Goal: Obtain resource: Download file/media

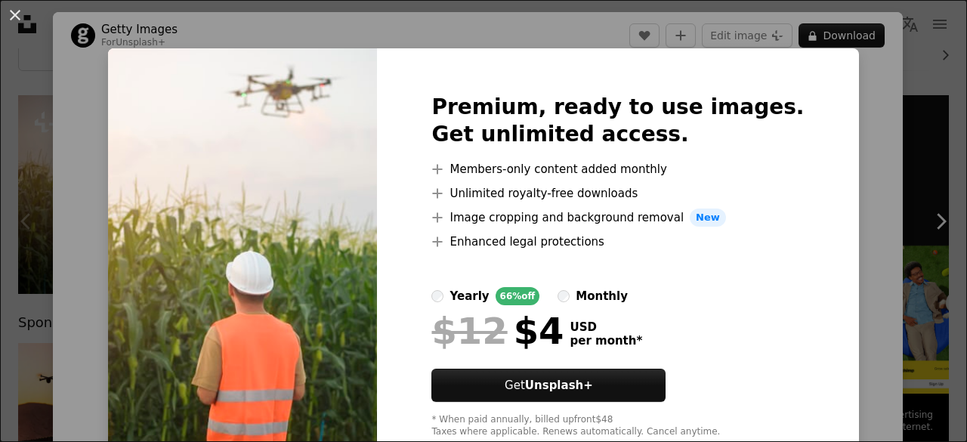
scroll to position [151, 0]
click at [854, 162] on div "An X shape Premium, ready to use images. Get unlimited access. A plus sign Memb…" at bounding box center [483, 221] width 967 height 442
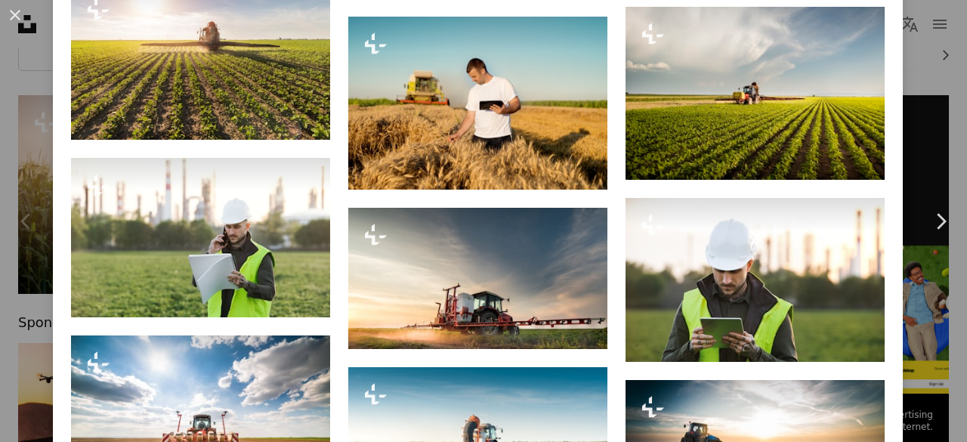
scroll to position [2979, 0]
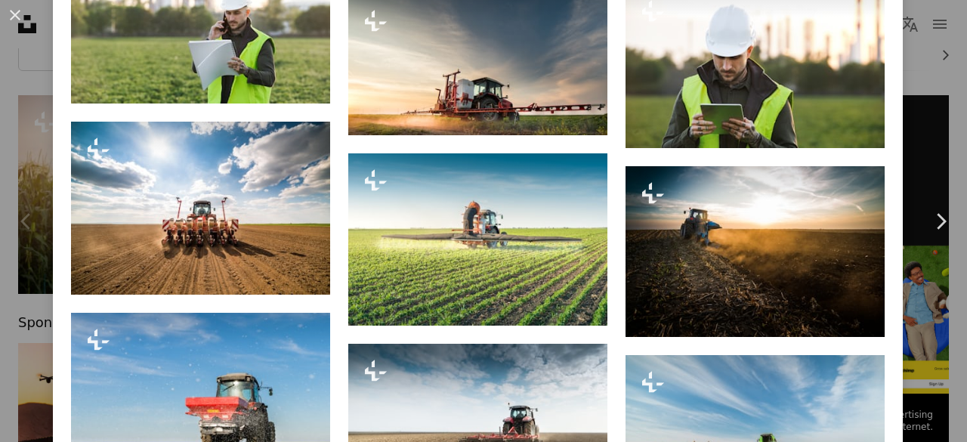
drag, startPoint x: 909, startPoint y: 90, endPoint x: 901, endPoint y: 85, distance: 9.5
click at [909, 89] on div "An X shape Chevron left Chevron right Getty Images For Unsplash+ A heart A plus…" at bounding box center [483, 221] width 967 height 442
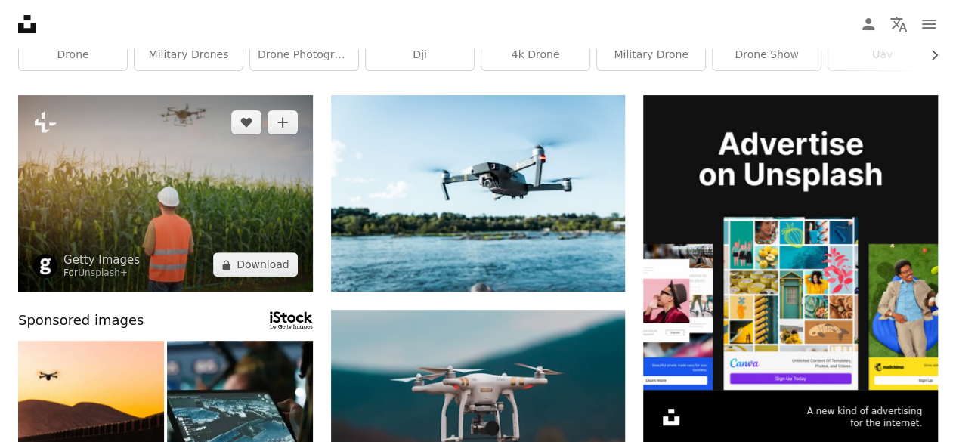
click at [150, 153] on img at bounding box center [165, 193] width 295 height 197
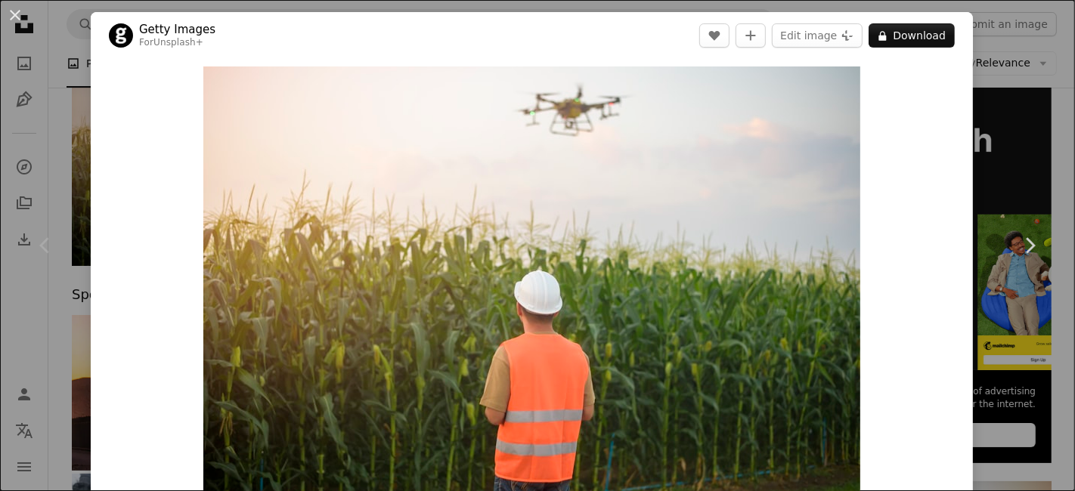
click at [42, 109] on div "An X shape Chevron left Chevron right Getty Images For Unsplash+ A heart A plus…" at bounding box center [537, 245] width 1075 height 491
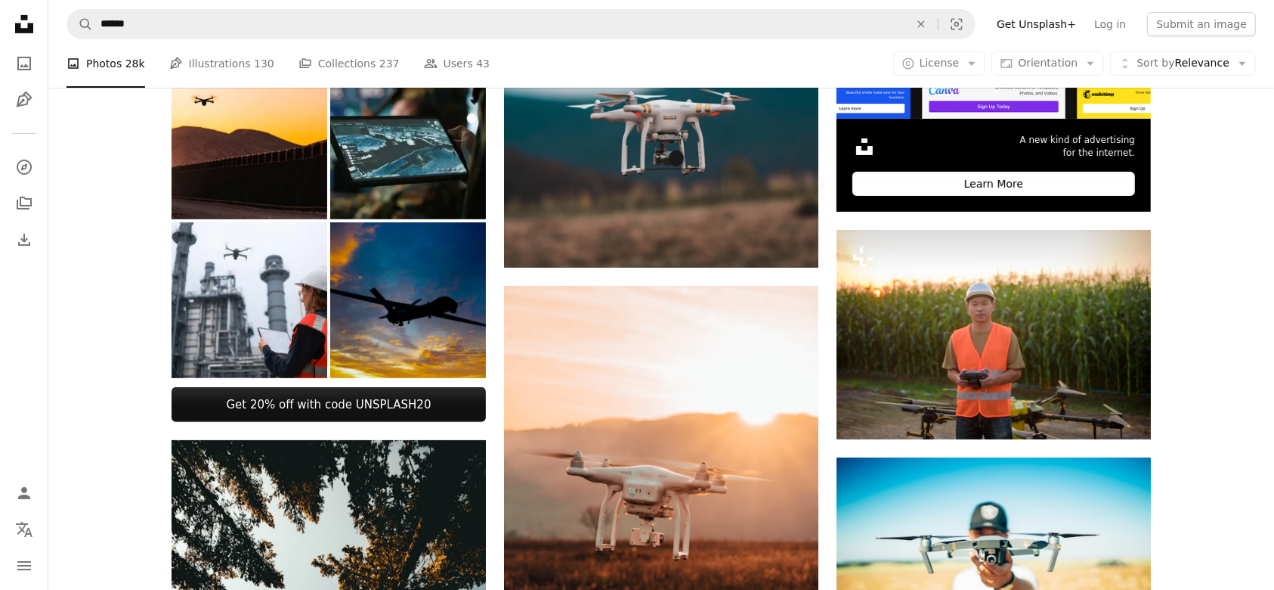
scroll to position [101, 0]
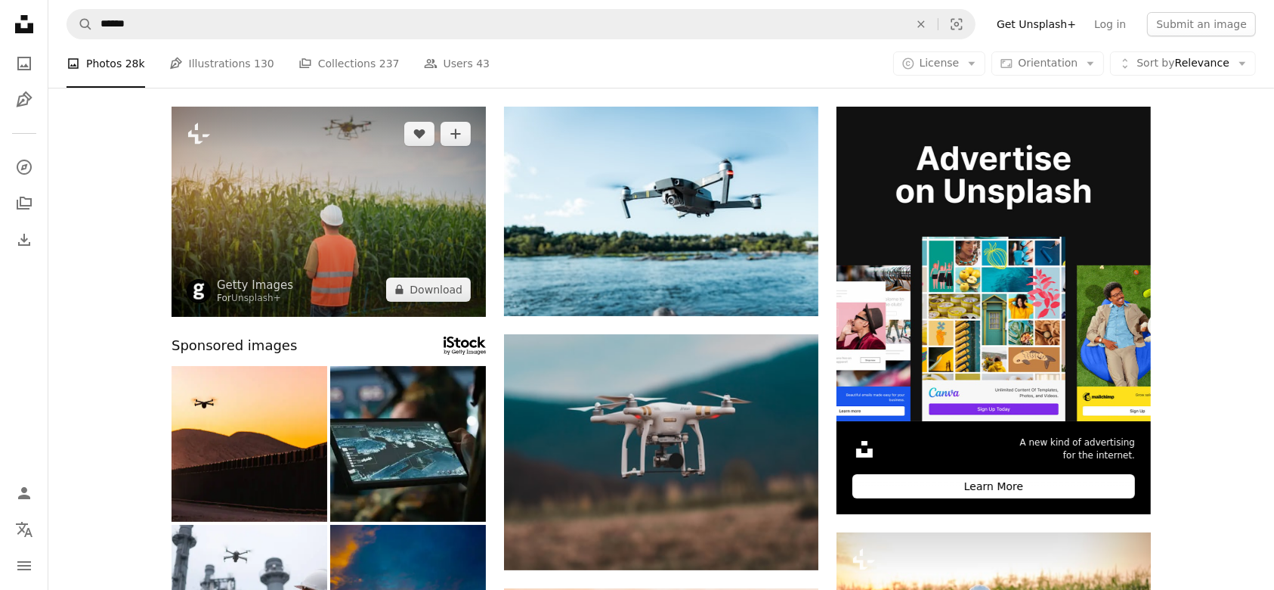
click at [324, 242] on img at bounding box center [329, 212] width 314 height 210
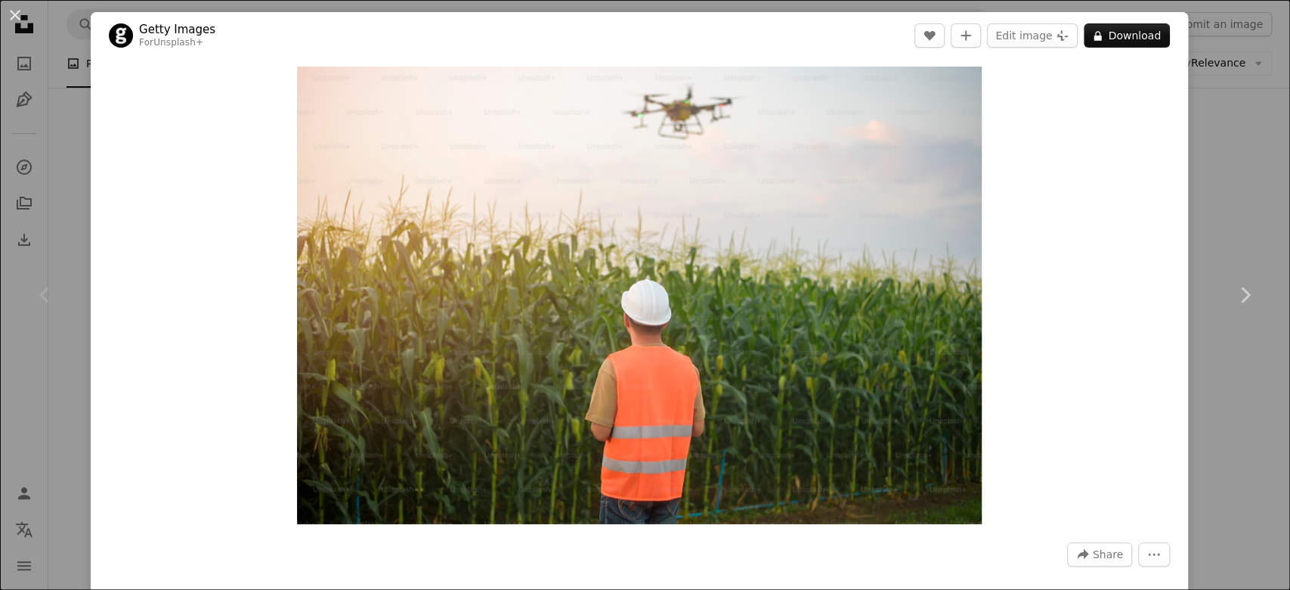
click at [967, 441] on div "An X shape Chevron left Chevron right Getty Images For Unsplash+ A heart A plus…" at bounding box center [645, 295] width 1290 height 590
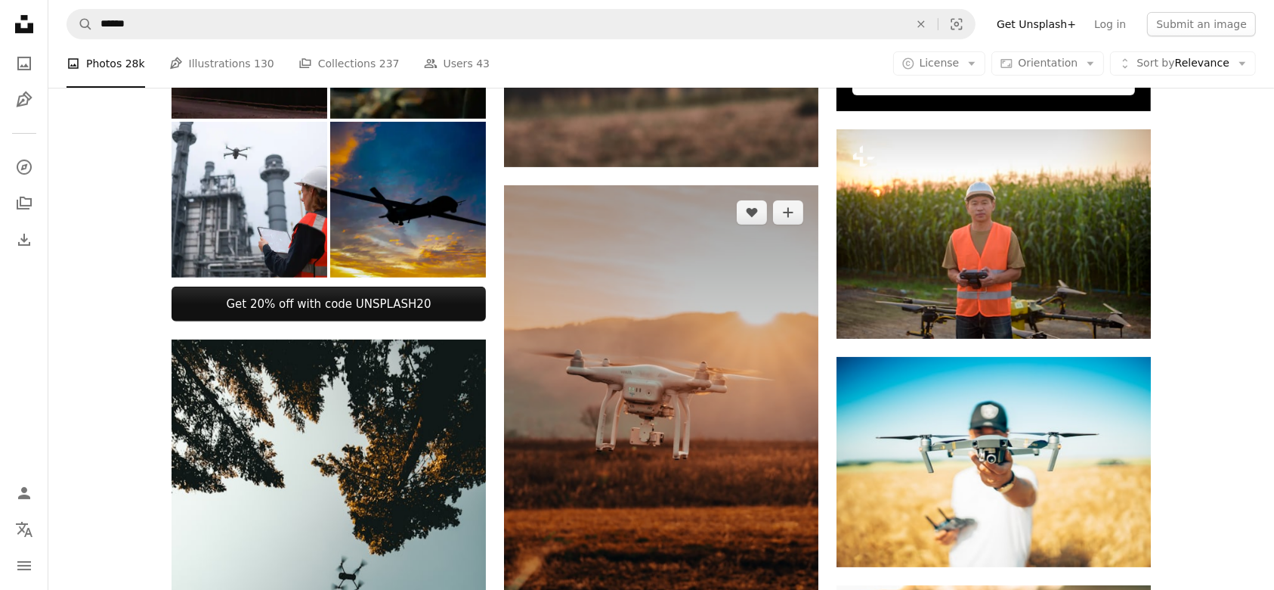
scroll to position [907, 0]
